Goal: Transaction & Acquisition: Purchase product/service

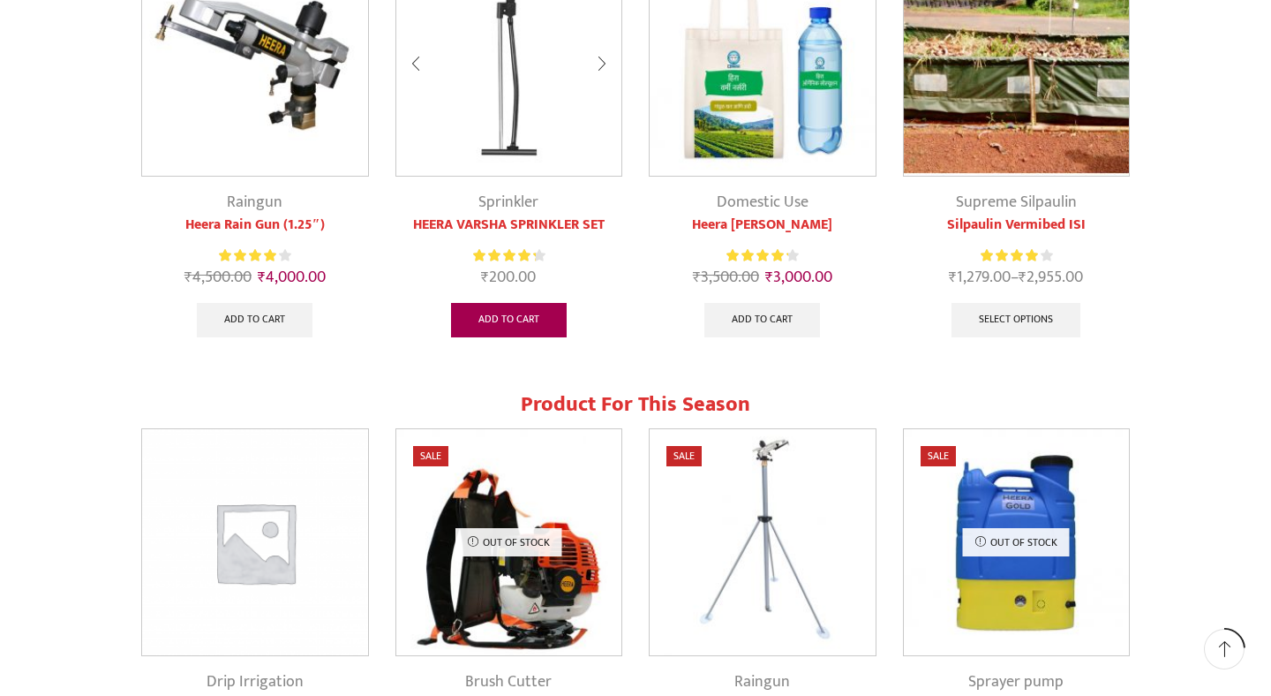
scroll to position [815, 0]
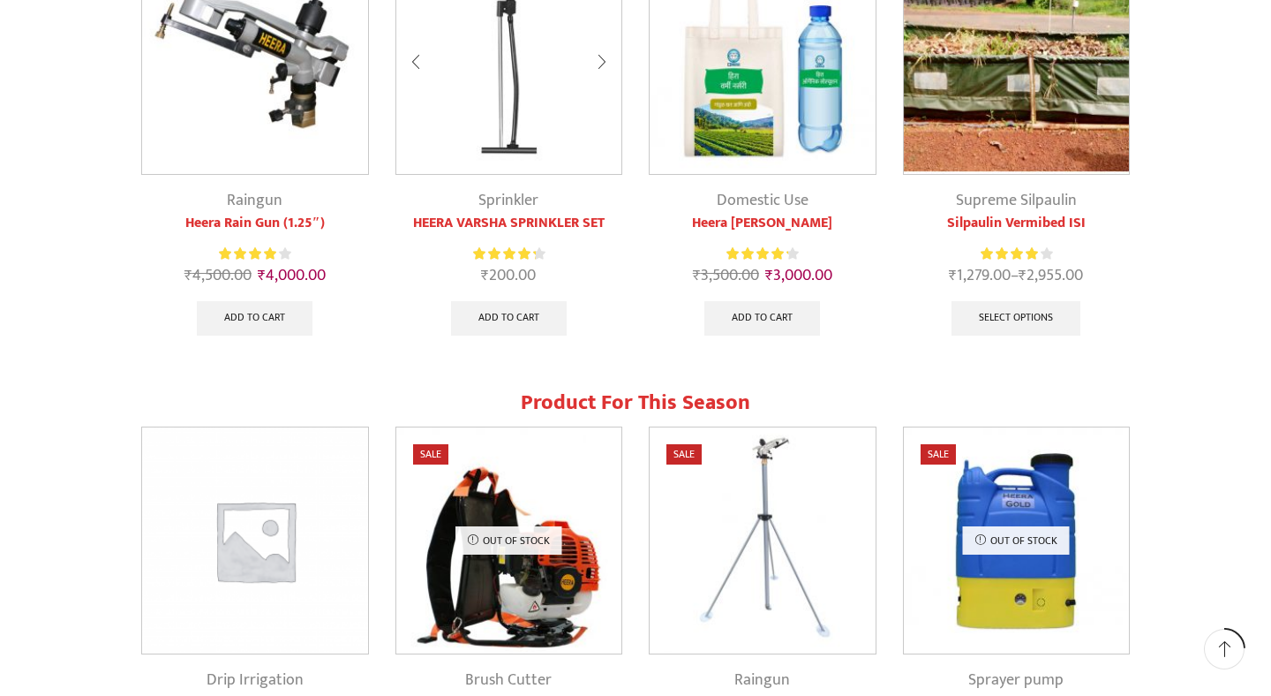
click at [506, 153] on img at bounding box center [509, 62] width 226 height 226
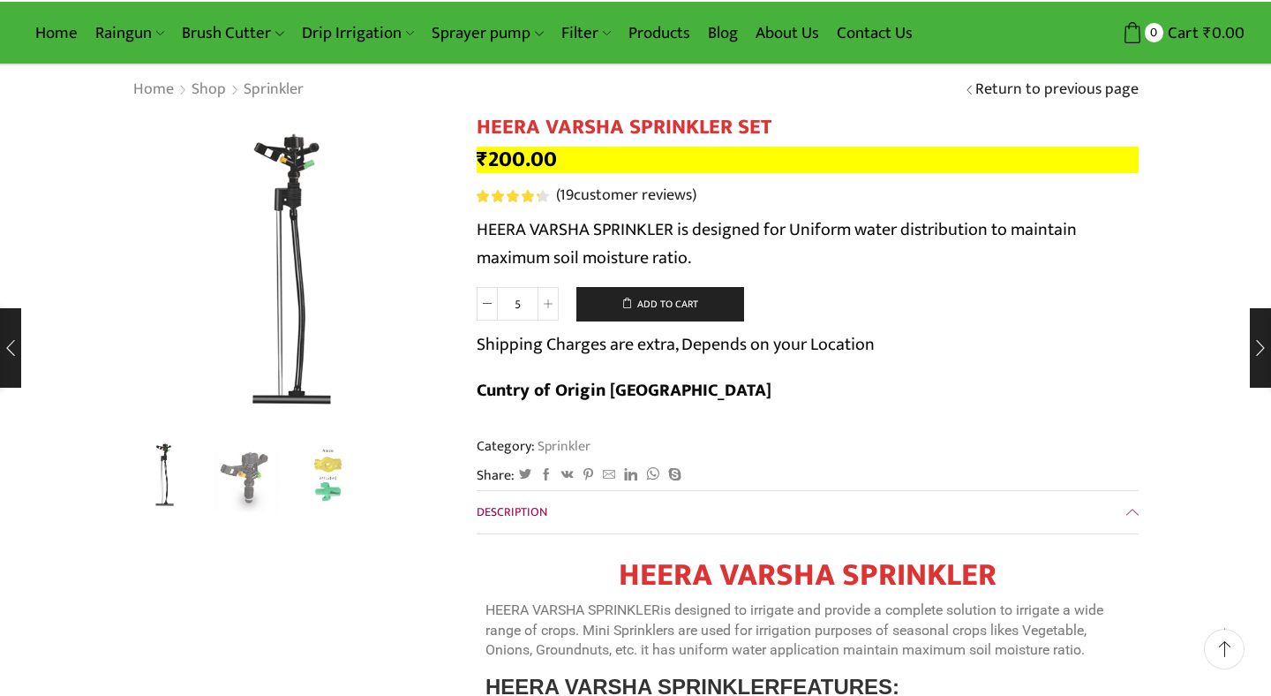
scroll to position [72, 0]
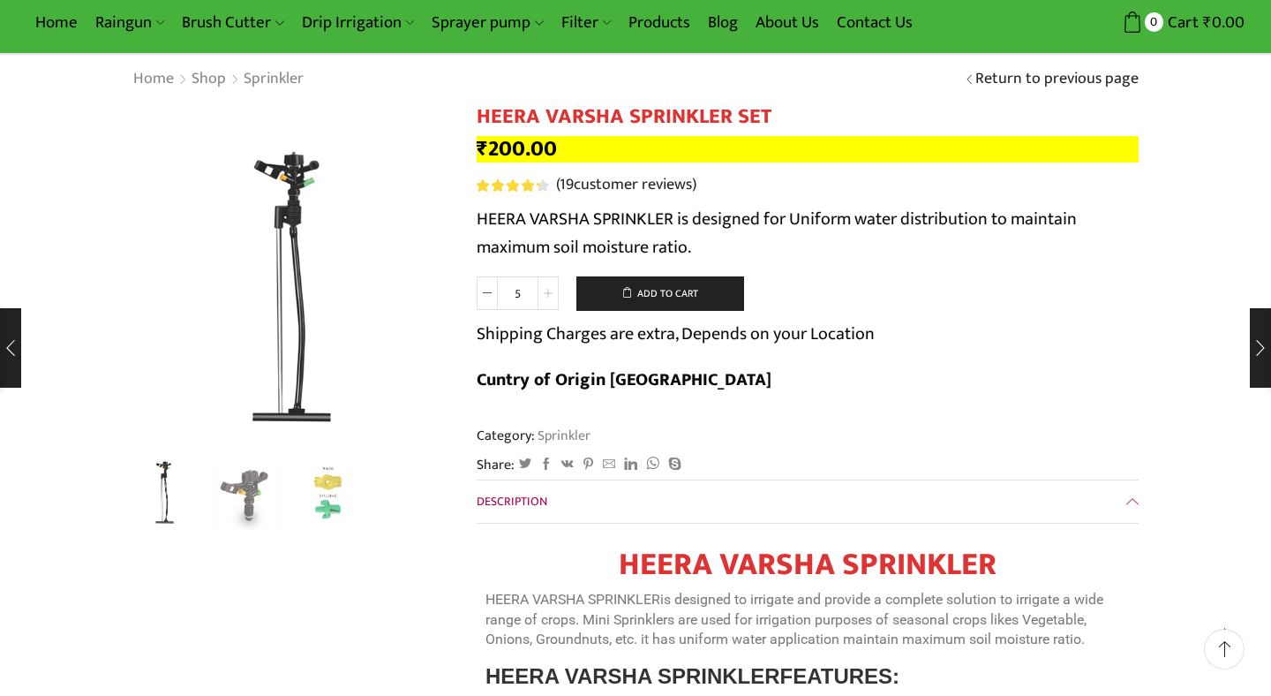
click at [549, 294] on span at bounding box center [548, 293] width 21 height 34
click at [489, 297] on icon at bounding box center [487, 293] width 9 height 9
type input "15"
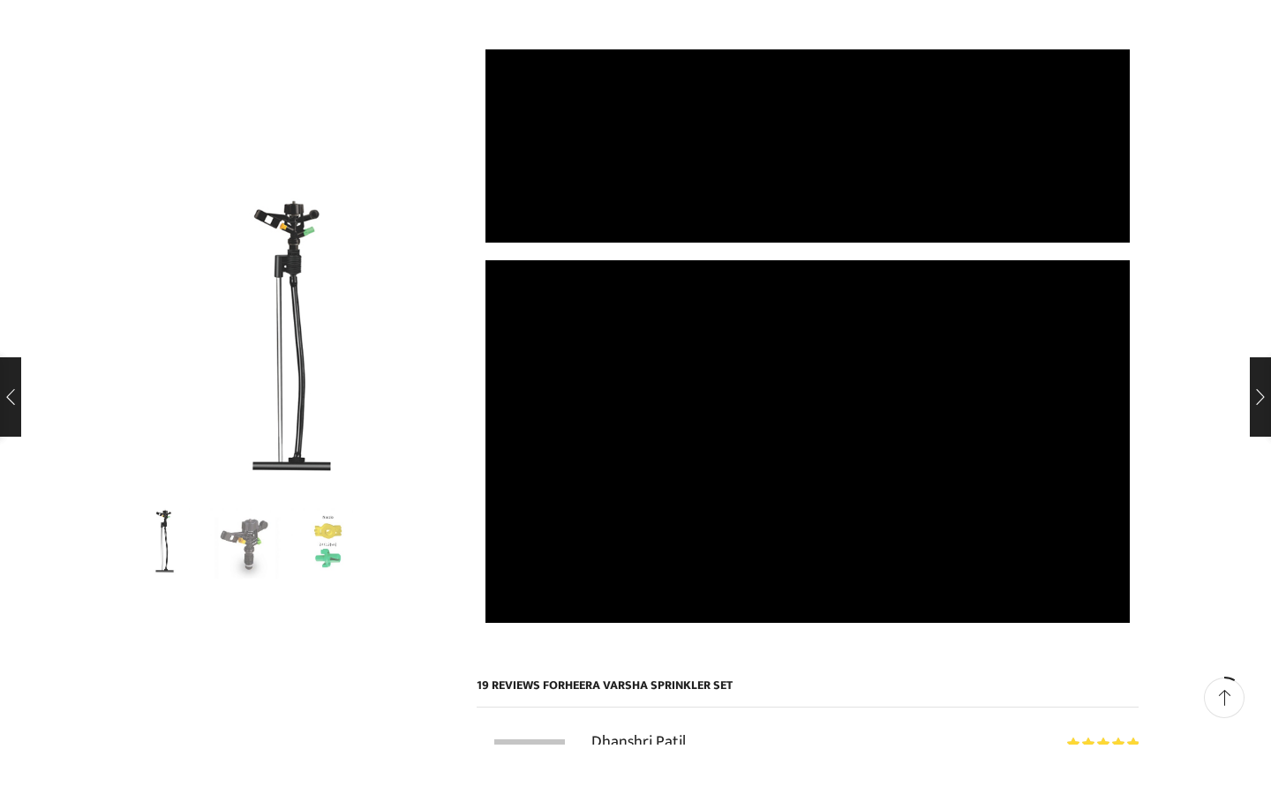
scroll to position [1299, 0]
